Goal: Information Seeking & Learning: Learn about a topic

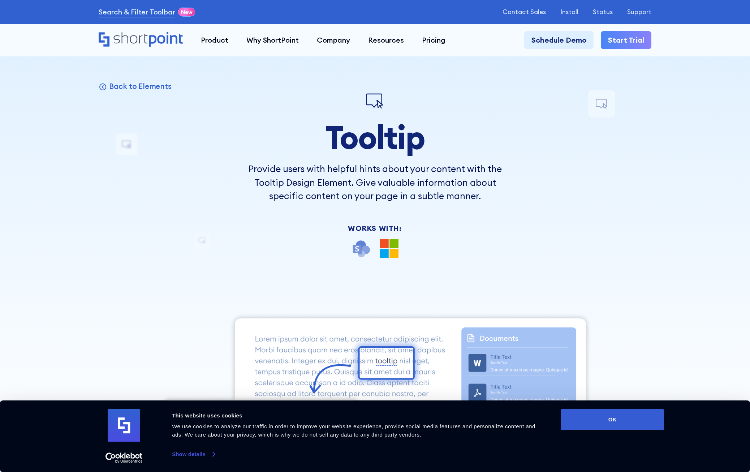
click at [199, 453] on link "Show details" at bounding box center [193, 454] width 43 height 11
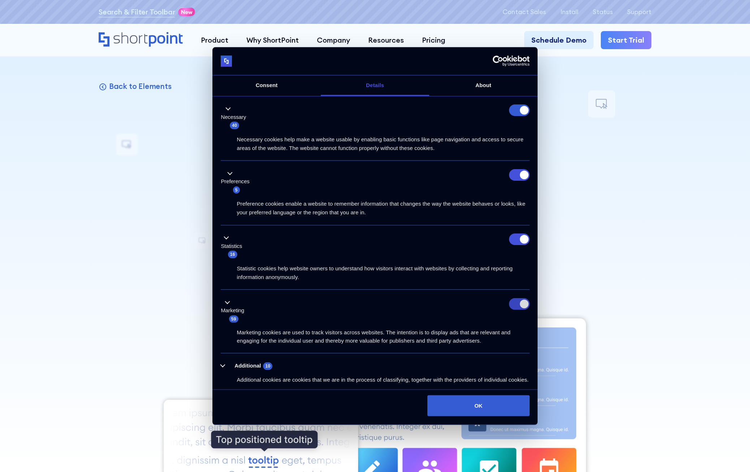
click at [520, 305] on input "Marketing" at bounding box center [519, 304] width 21 height 12
checkbox input "false"
click at [523, 239] on input "Statistics" at bounding box center [519, 240] width 21 height 12
checkbox input "false"
click at [518, 172] on input "Preferences" at bounding box center [519, 175] width 21 height 12
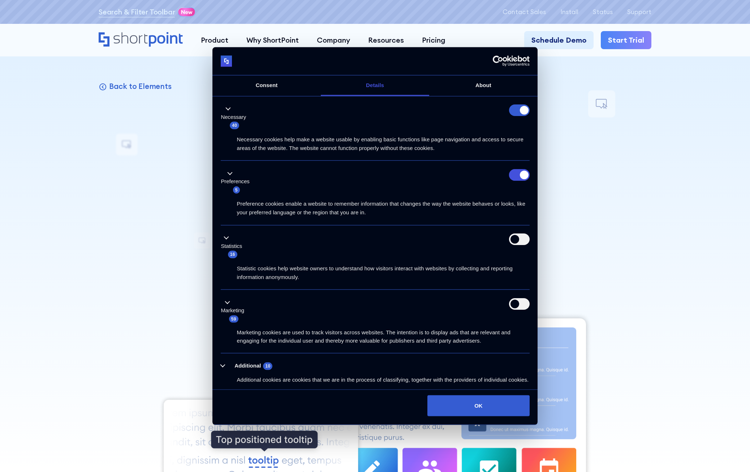
checkbox input "false"
click at [514, 117] on div "Necessary 40" at bounding box center [375, 116] width 309 height 25
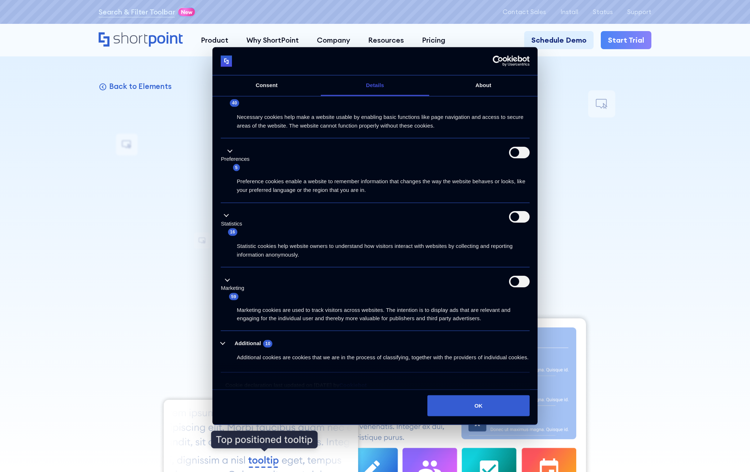
scroll to position [38, 0]
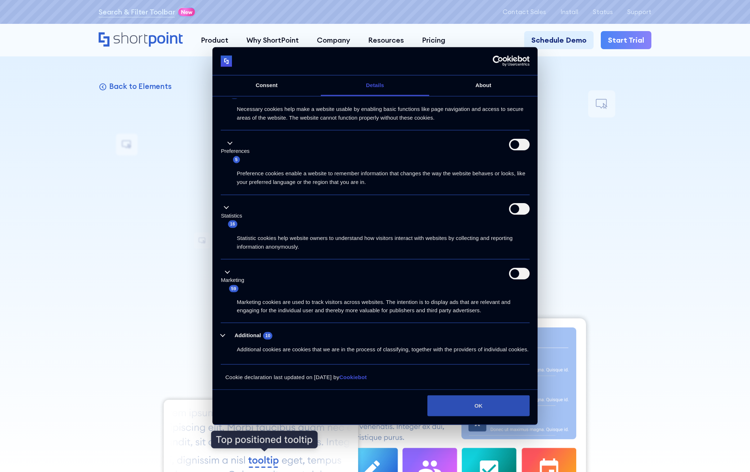
click at [486, 413] on button "OK" at bounding box center [479, 405] width 102 height 21
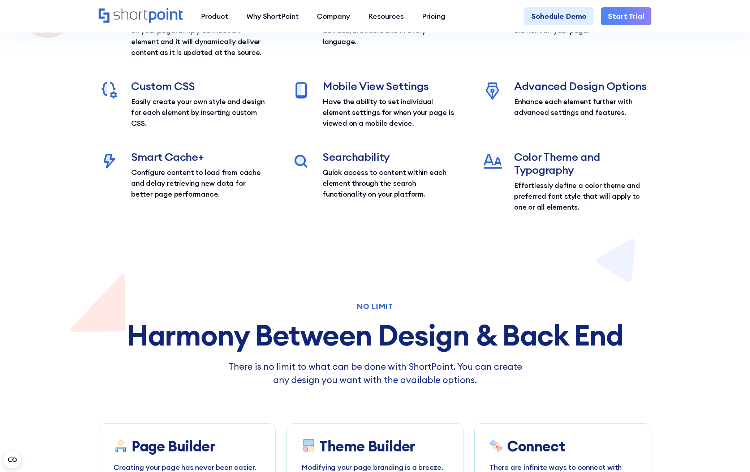
scroll to position [831, 0]
